Goal: Task Accomplishment & Management: Use online tool/utility

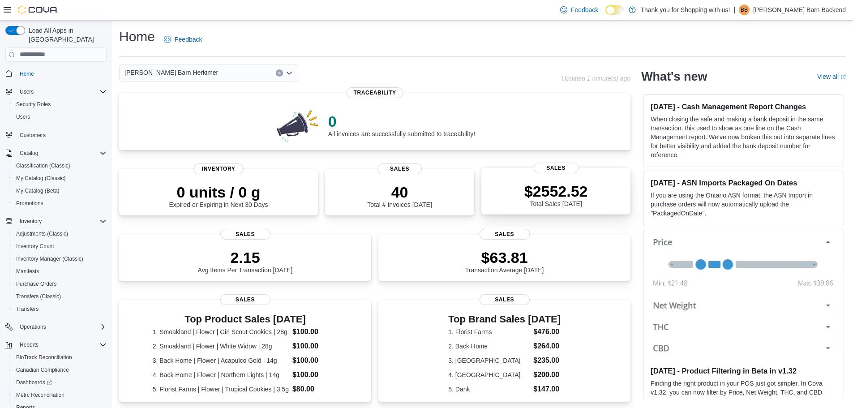
click at [559, 185] on p "$2552.52" at bounding box center [556, 191] width 64 height 18
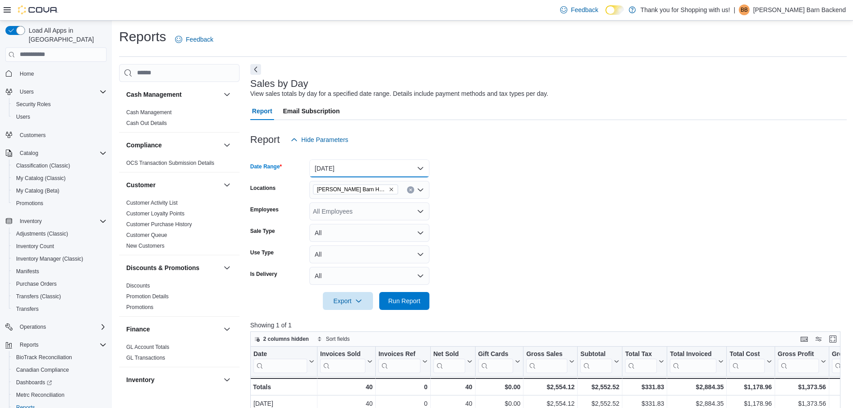
click at [329, 172] on button "Today" at bounding box center [369, 168] width 120 height 18
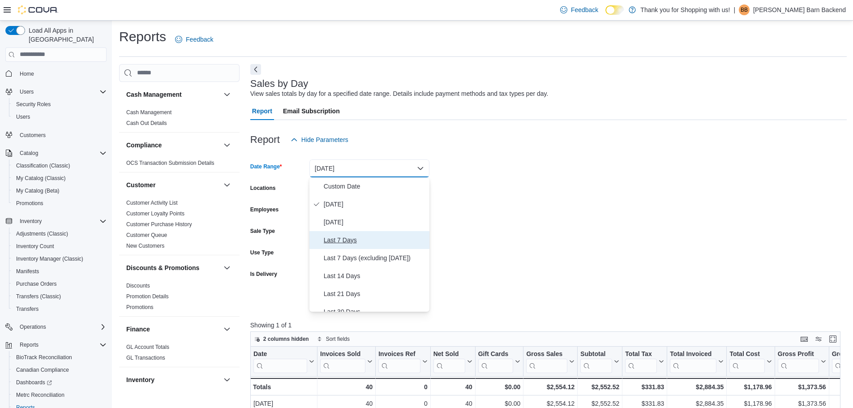
click at [341, 233] on button "Last 7 Days" at bounding box center [369, 240] width 120 height 18
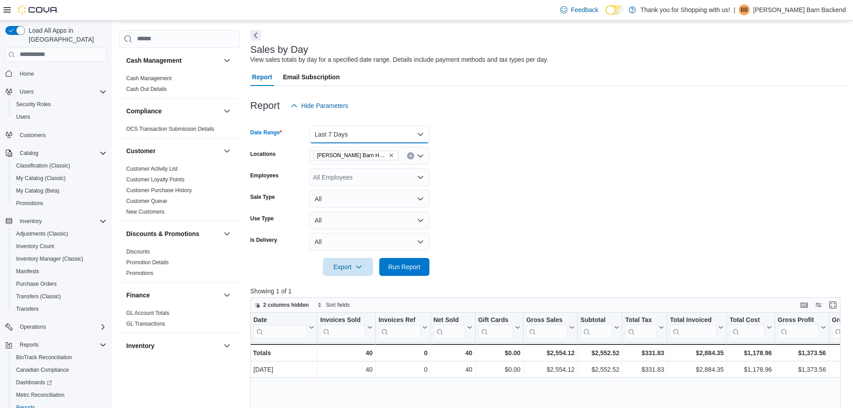
scroll to position [90, 0]
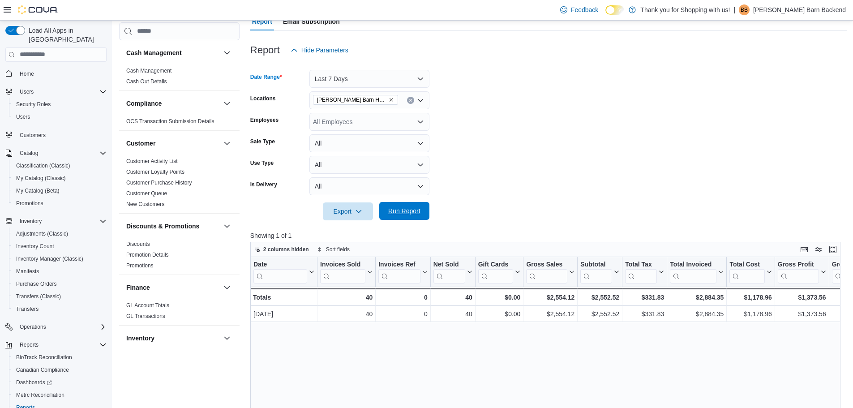
click at [403, 211] on span "Run Report" at bounding box center [404, 210] width 32 height 9
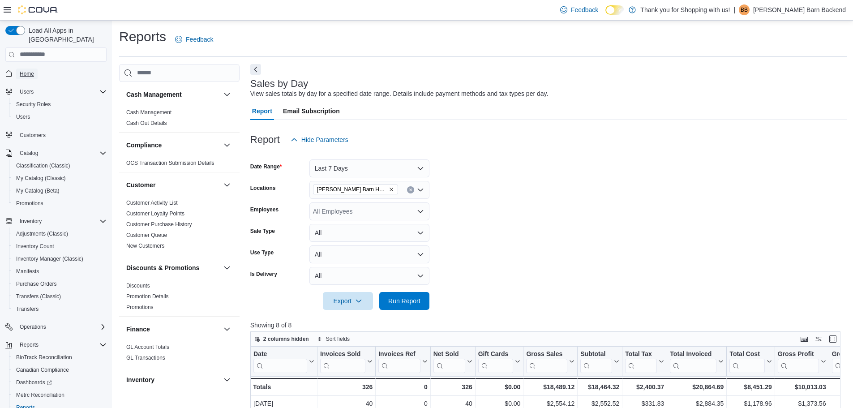
click at [27, 70] on span "Home" at bounding box center [27, 73] width 14 height 7
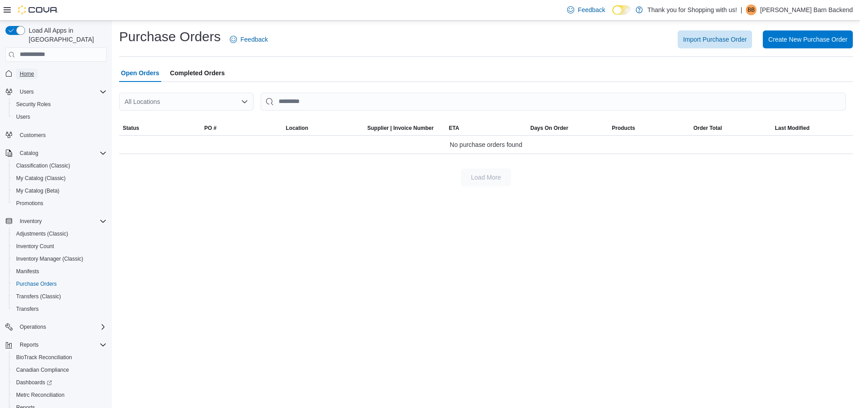
click at [31, 70] on span "Home" at bounding box center [27, 73] width 14 height 7
